Goal: Use online tool/utility

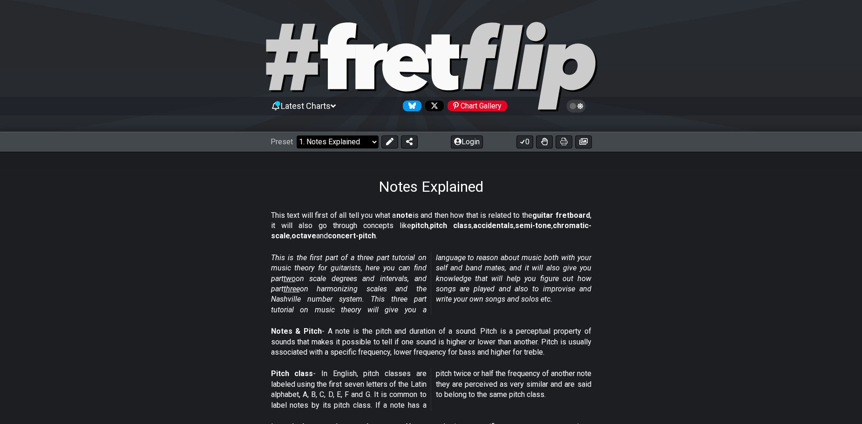
click at [354, 142] on select "Welcome to #fretflip! Initial Preset Custom Preset Minor Pentatonic Major Penta…" at bounding box center [338, 142] width 82 height 13
click at [297, 136] on select "Welcome to #fretflip! Initial Preset Custom Preset Minor Pentatonic Major Penta…" at bounding box center [338, 142] width 82 height 13
select select "/guitar-scales-generator"
select select "A"
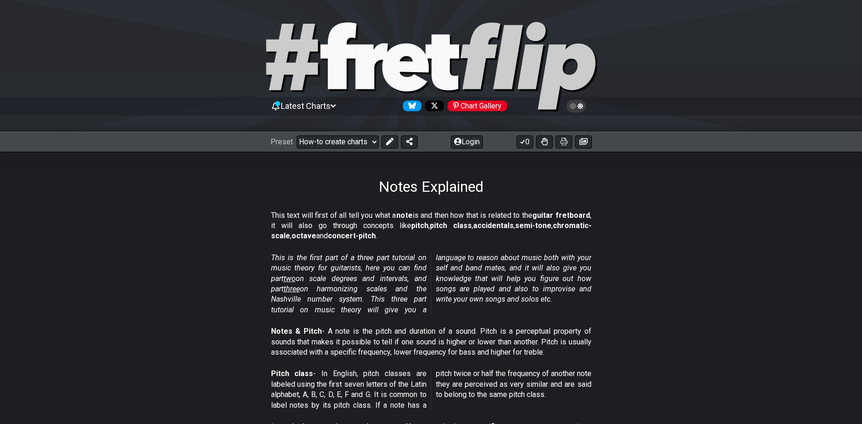
select select "A"
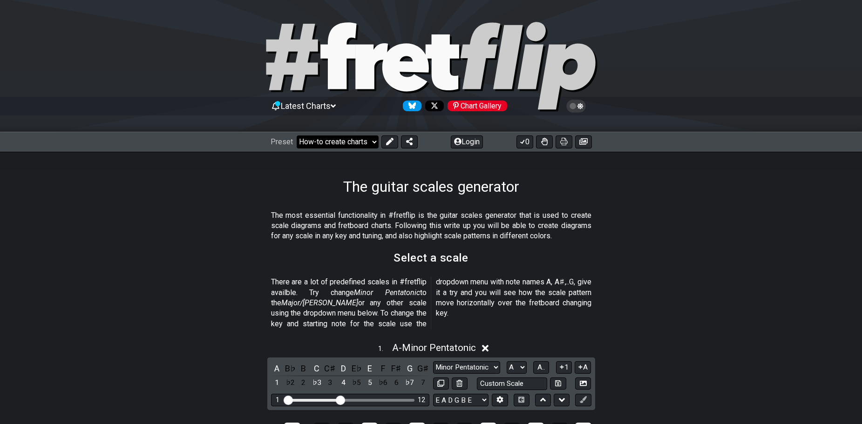
click at [327, 144] on select "Welcome to #fretflip! Initial Preset Custom Preset Minor Pentatonic Major Penta…" at bounding box center [338, 142] width 82 height 13
click at [374, 142] on select "Welcome to #fretflip! Initial Preset Custom Preset Minor Pentatonic Major Penta…" at bounding box center [338, 142] width 82 height 13
click at [297, 136] on select "Welcome to #fretflip! Initial Preset Custom Preset Minor Pentatonic Major Penta…" at bounding box center [338, 142] width 82 height 13
select select "/musical-notes-explained"
